Goal: Information Seeking & Learning: Find contact information

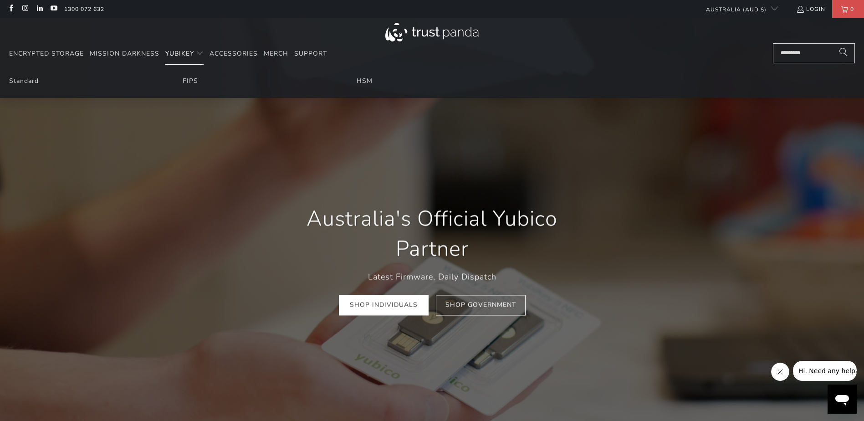
click at [189, 54] on span "YubiKey" at bounding box center [179, 53] width 29 height 9
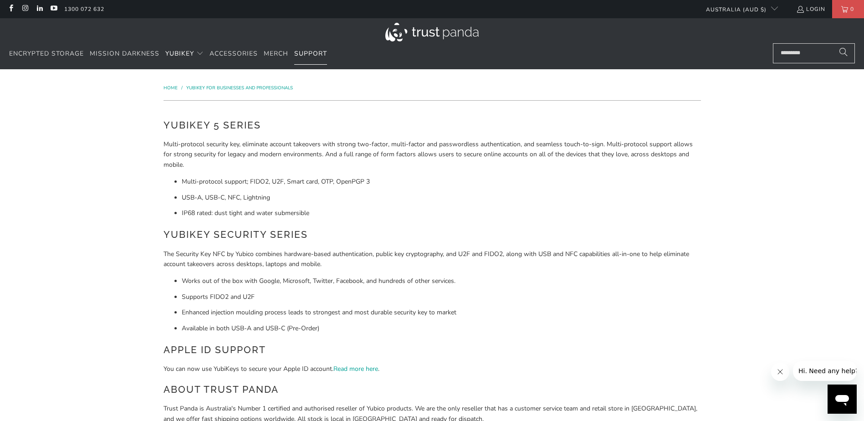
click at [318, 51] on span "Support" at bounding box center [310, 53] width 33 height 9
